Goal: Task Accomplishment & Management: Manage account settings

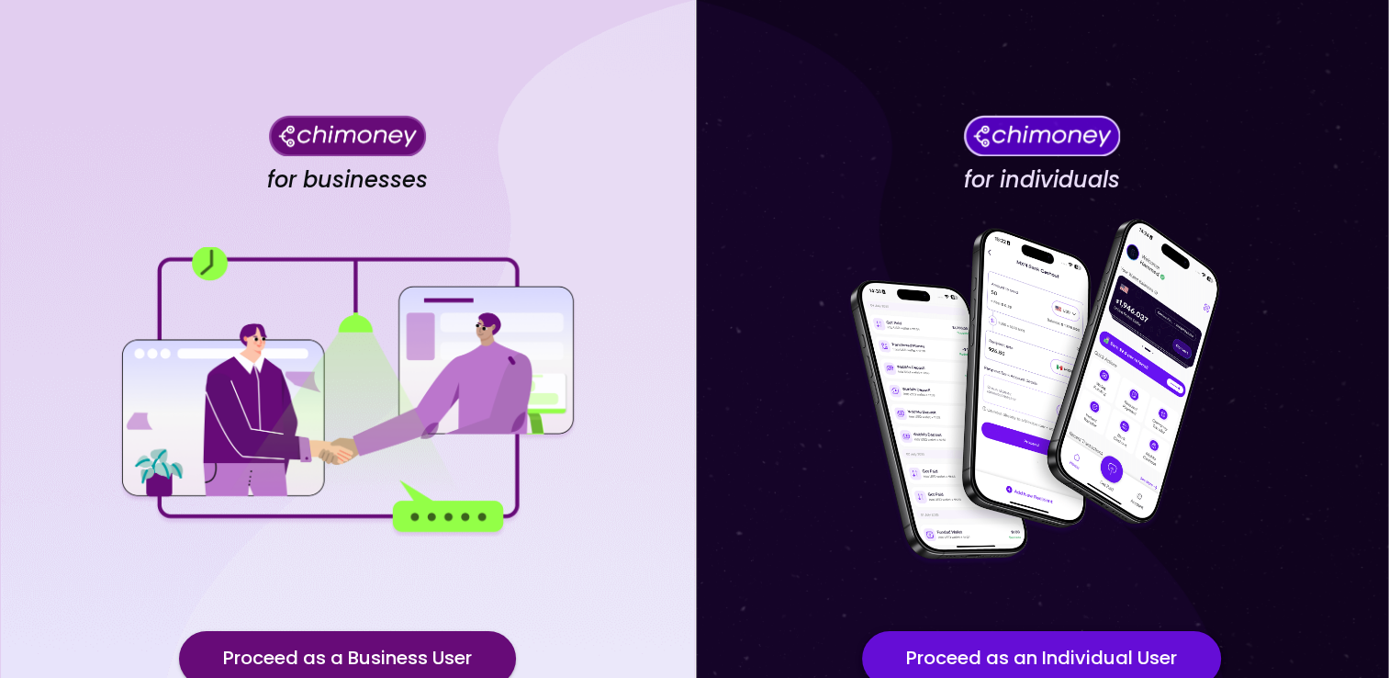
scroll to position [151, 0]
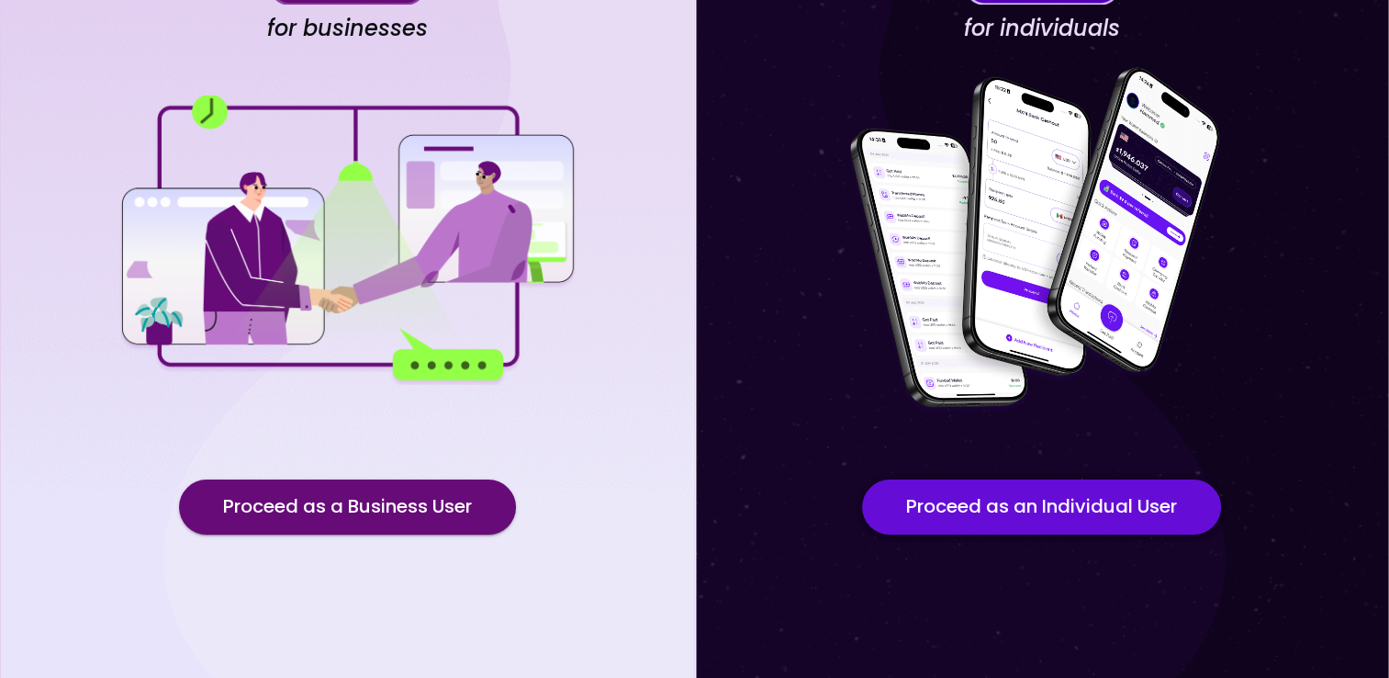
click at [1067, 521] on button "Proceed as an Individual User" at bounding box center [1041, 506] width 359 height 55
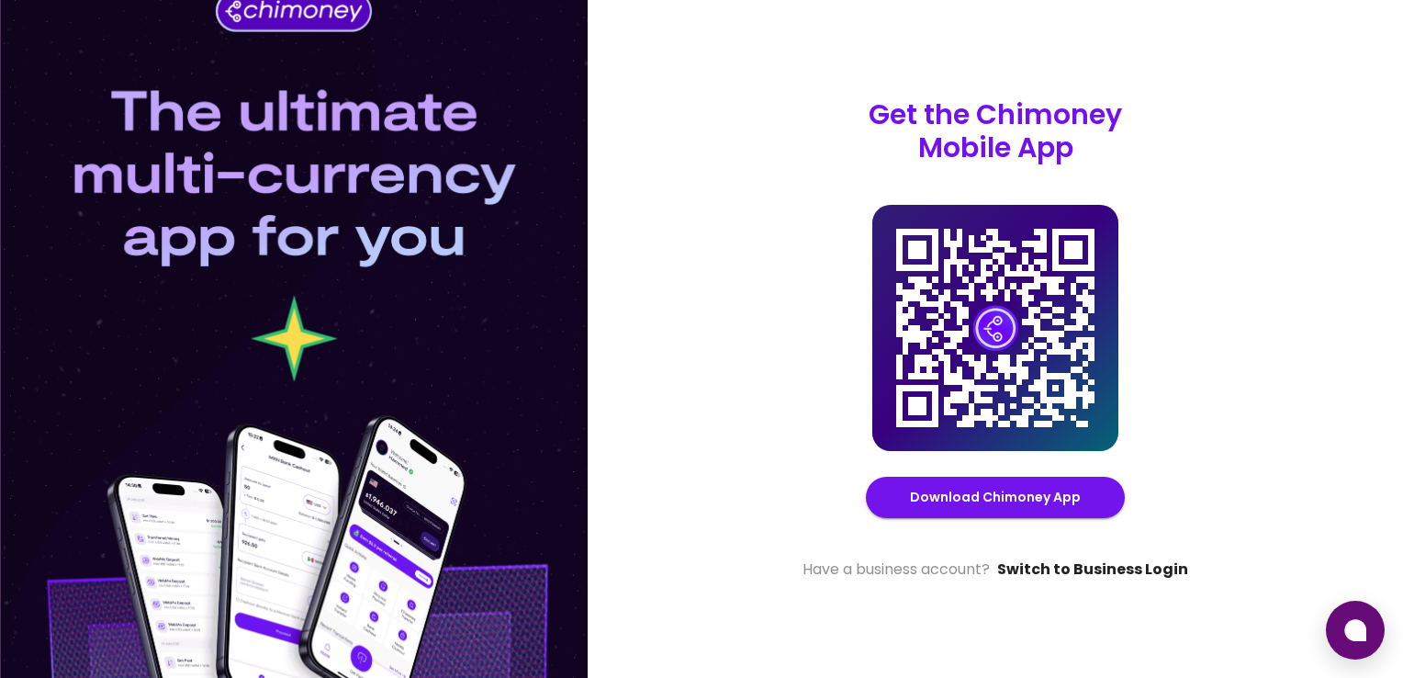
click at [1095, 571] on link "Switch to Business Login" at bounding box center [1092, 569] width 191 height 22
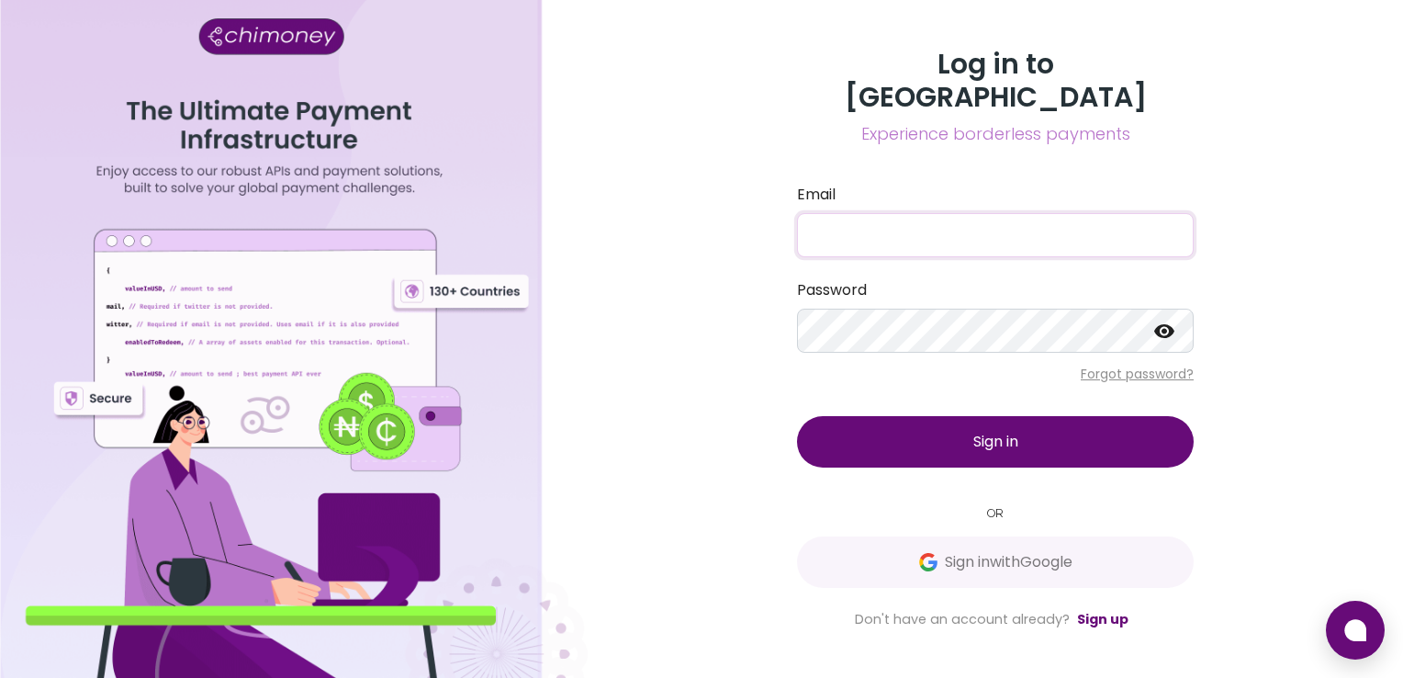
click at [950, 213] on input "Email" at bounding box center [995, 235] width 397 height 44
type input "[EMAIL_ADDRESS][DOMAIN_NAME]"
click at [987, 431] on span "Sign in" at bounding box center [995, 441] width 45 height 21
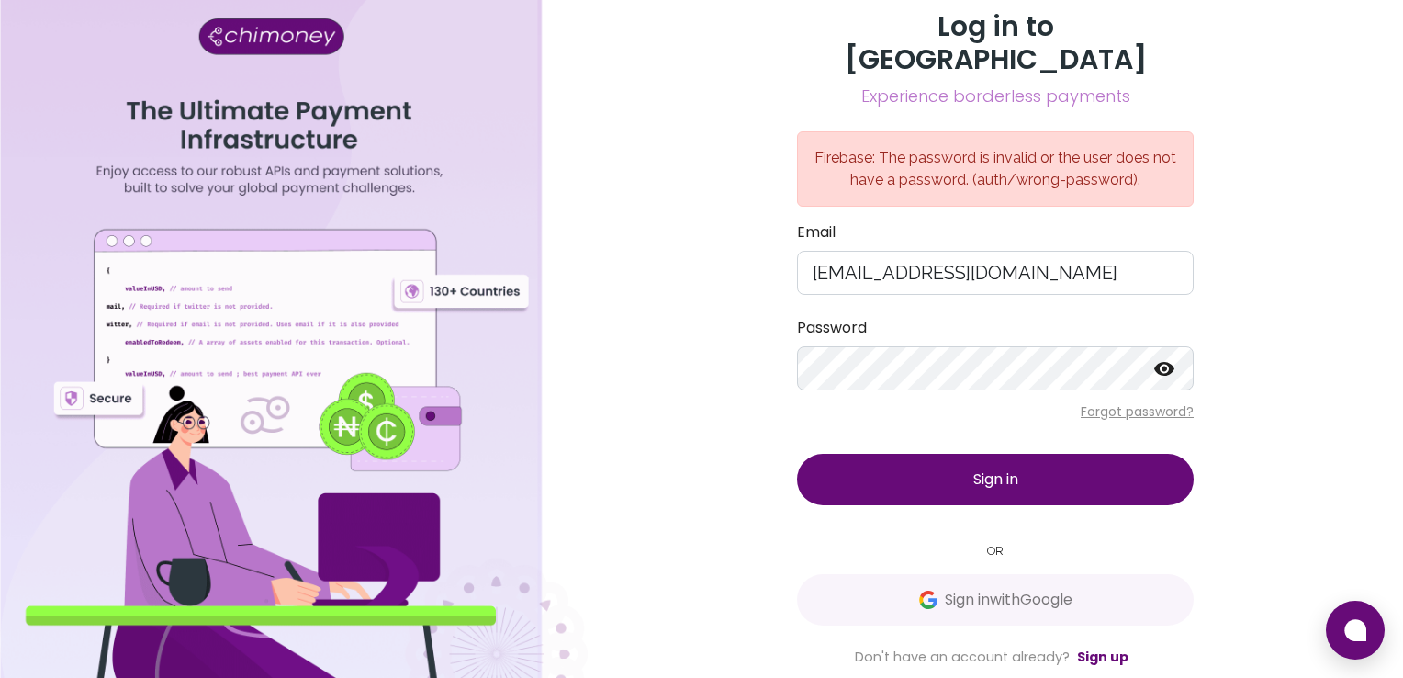
click at [1161, 358] on icon at bounding box center [1164, 369] width 22 height 22
click at [913, 479] on button "Sign in" at bounding box center [995, 479] width 397 height 51
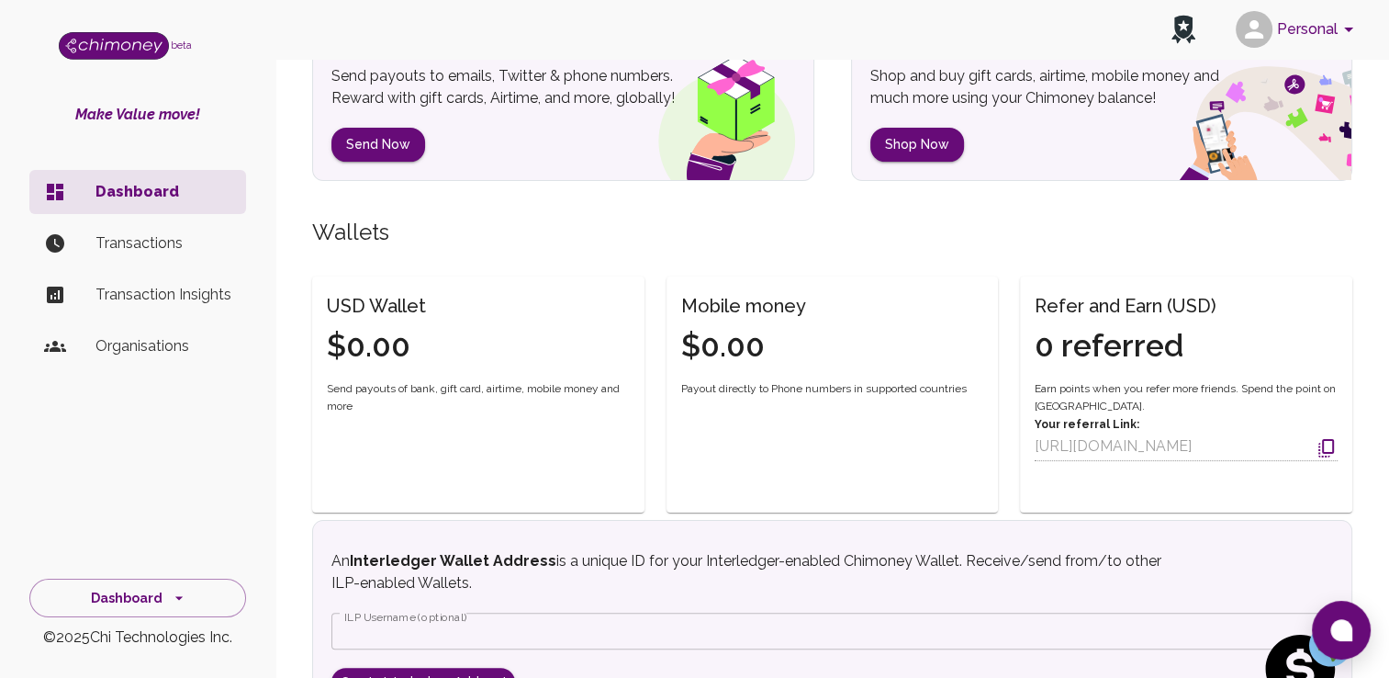
scroll to position [314, 0]
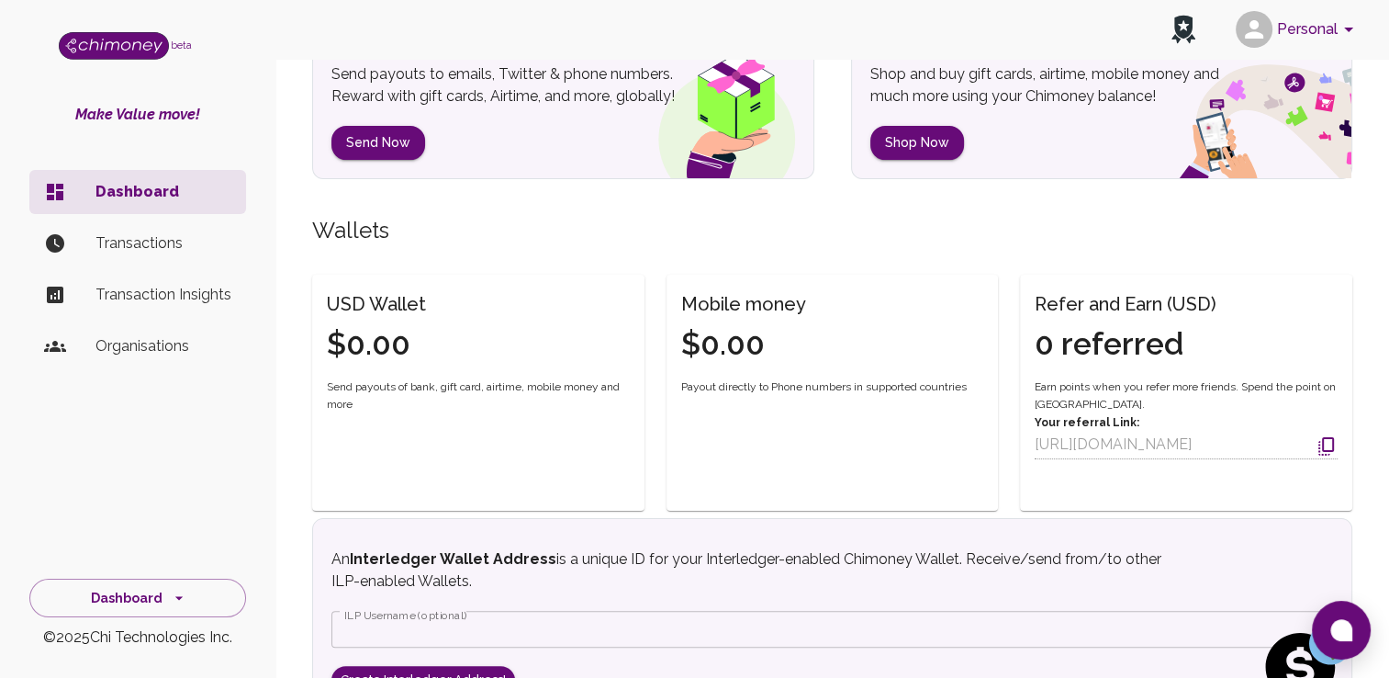
click at [961, 218] on h5 "Wallets" at bounding box center [832, 230] width 1040 height 29
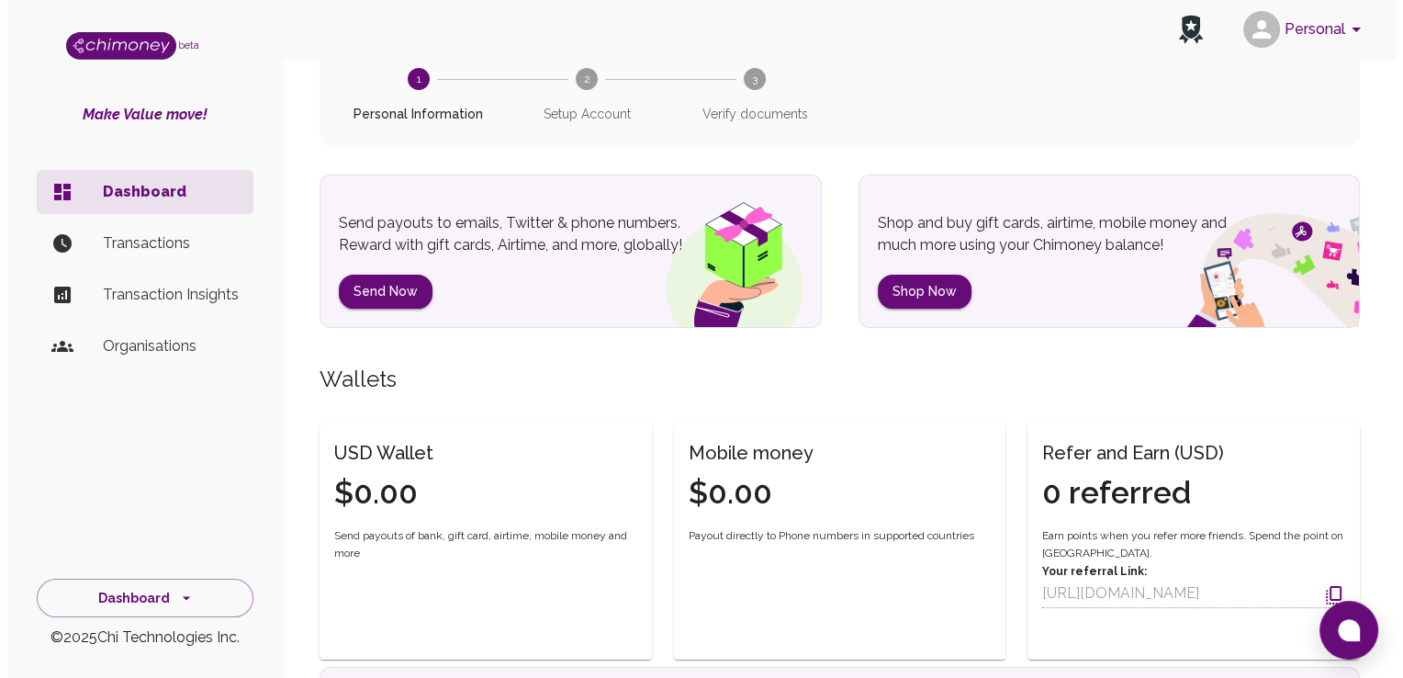
scroll to position [0, 0]
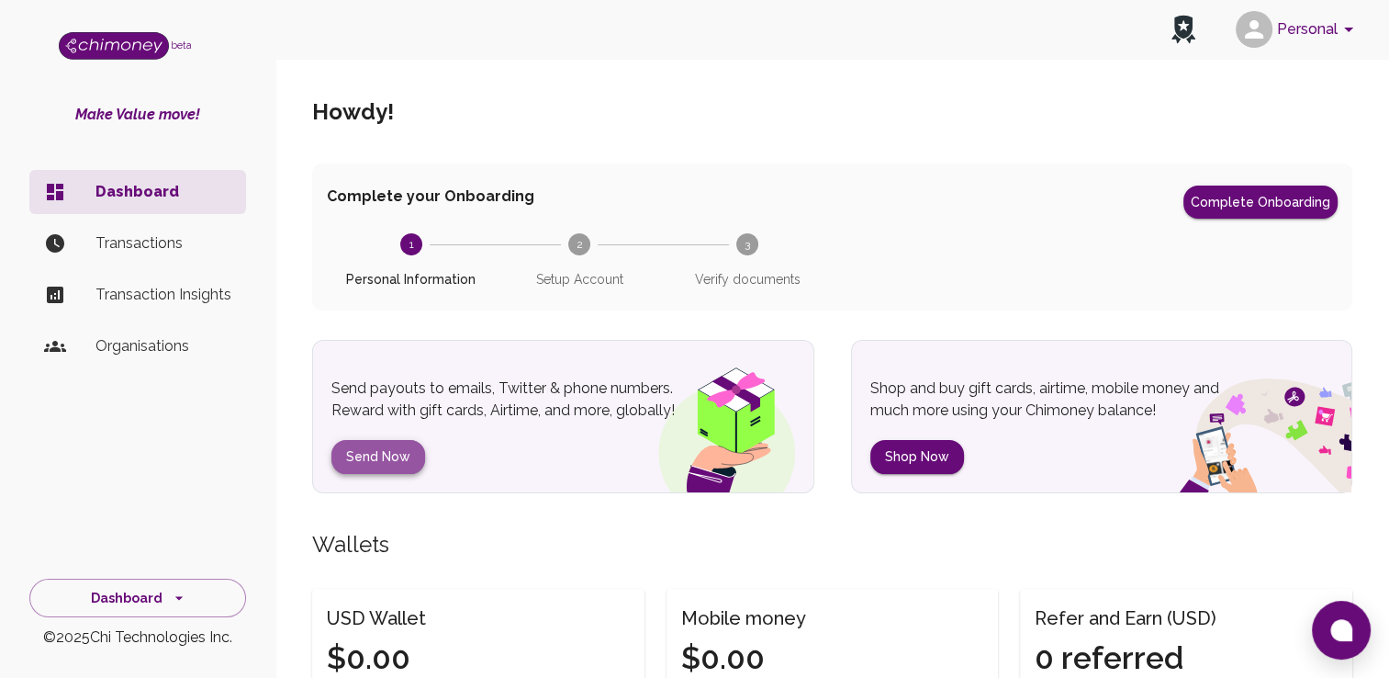
click at [388, 465] on button "Send Now" at bounding box center [378, 457] width 94 height 34
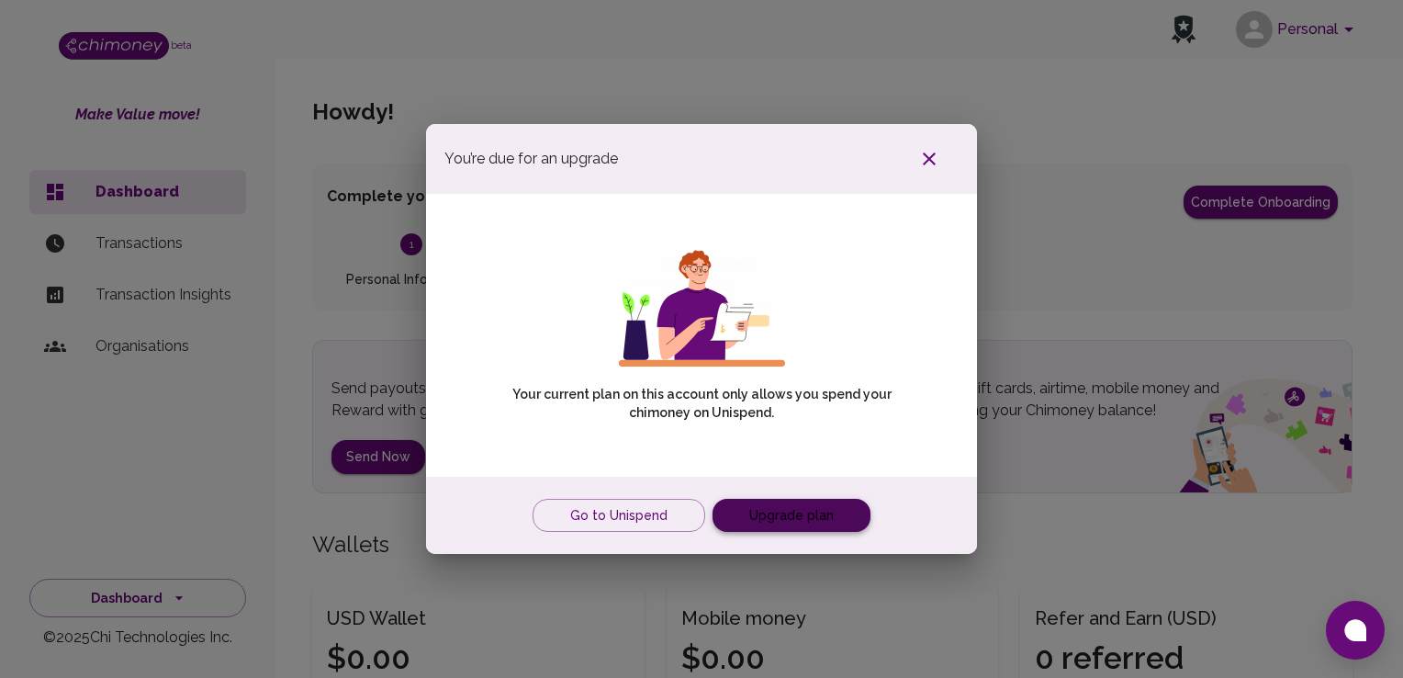
click at [788, 513] on link "Upgrade plan" at bounding box center [791, 515] width 158 height 34
